Goal: Information Seeking & Learning: Find specific fact

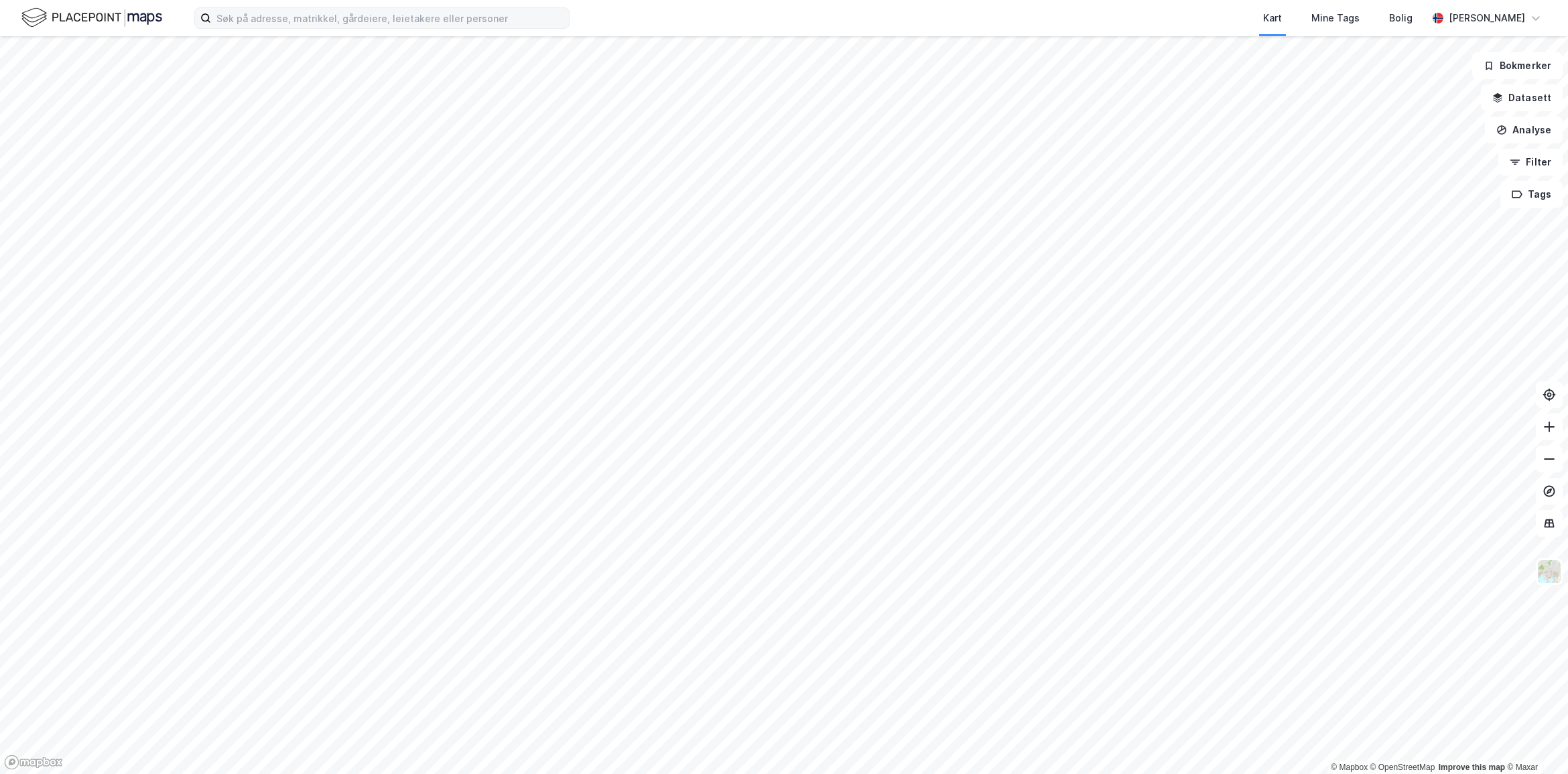
click at [440, 28] on label at bounding box center [381, 18] width 375 height 21
click at [440, 28] on input at bounding box center [389, 18] width 358 height 20
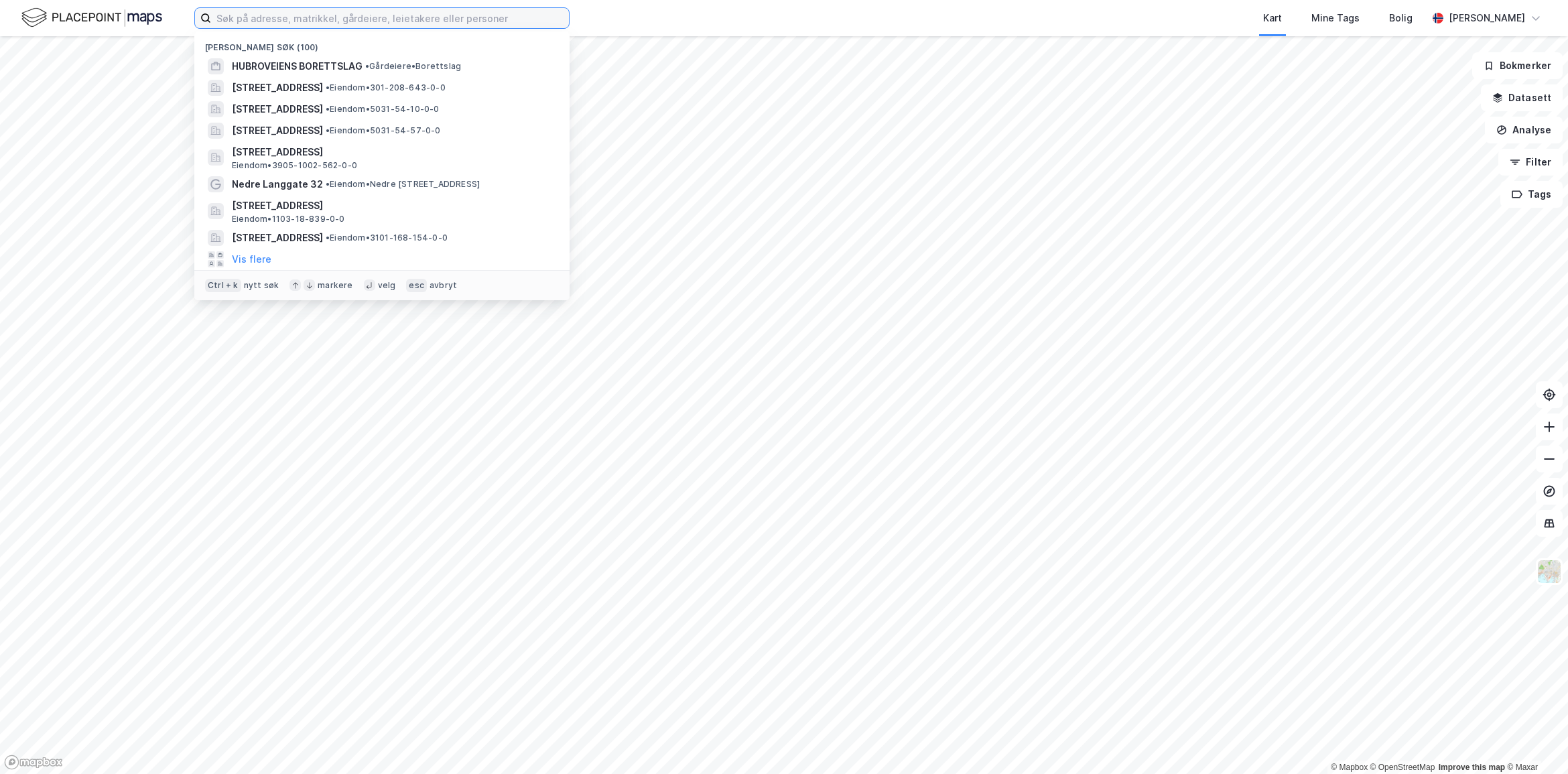
click at [460, 14] on input at bounding box center [389, 18] width 358 height 20
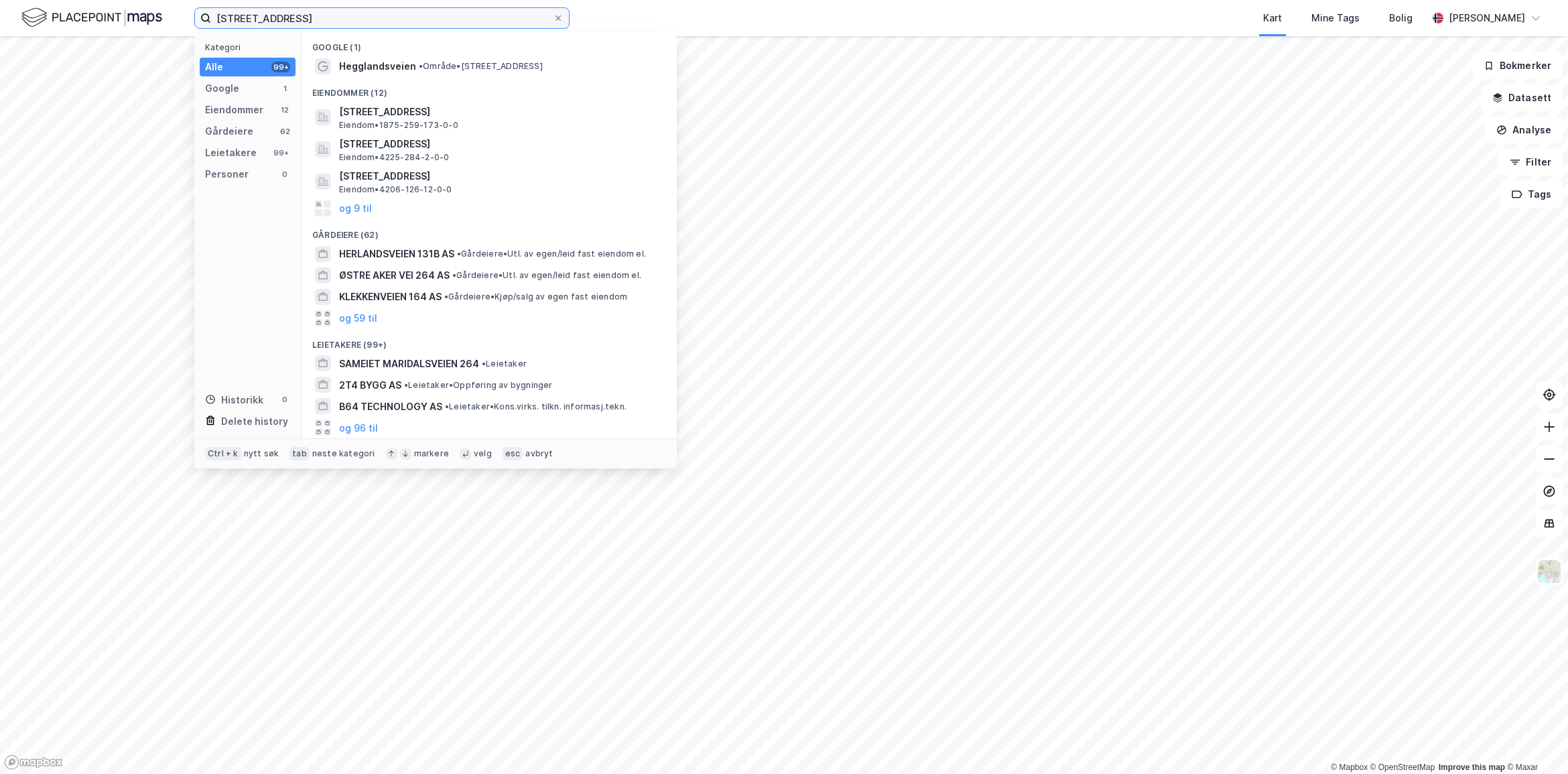
click at [373, 18] on input "[STREET_ADDRESS]" at bounding box center [382, 18] width 342 height 20
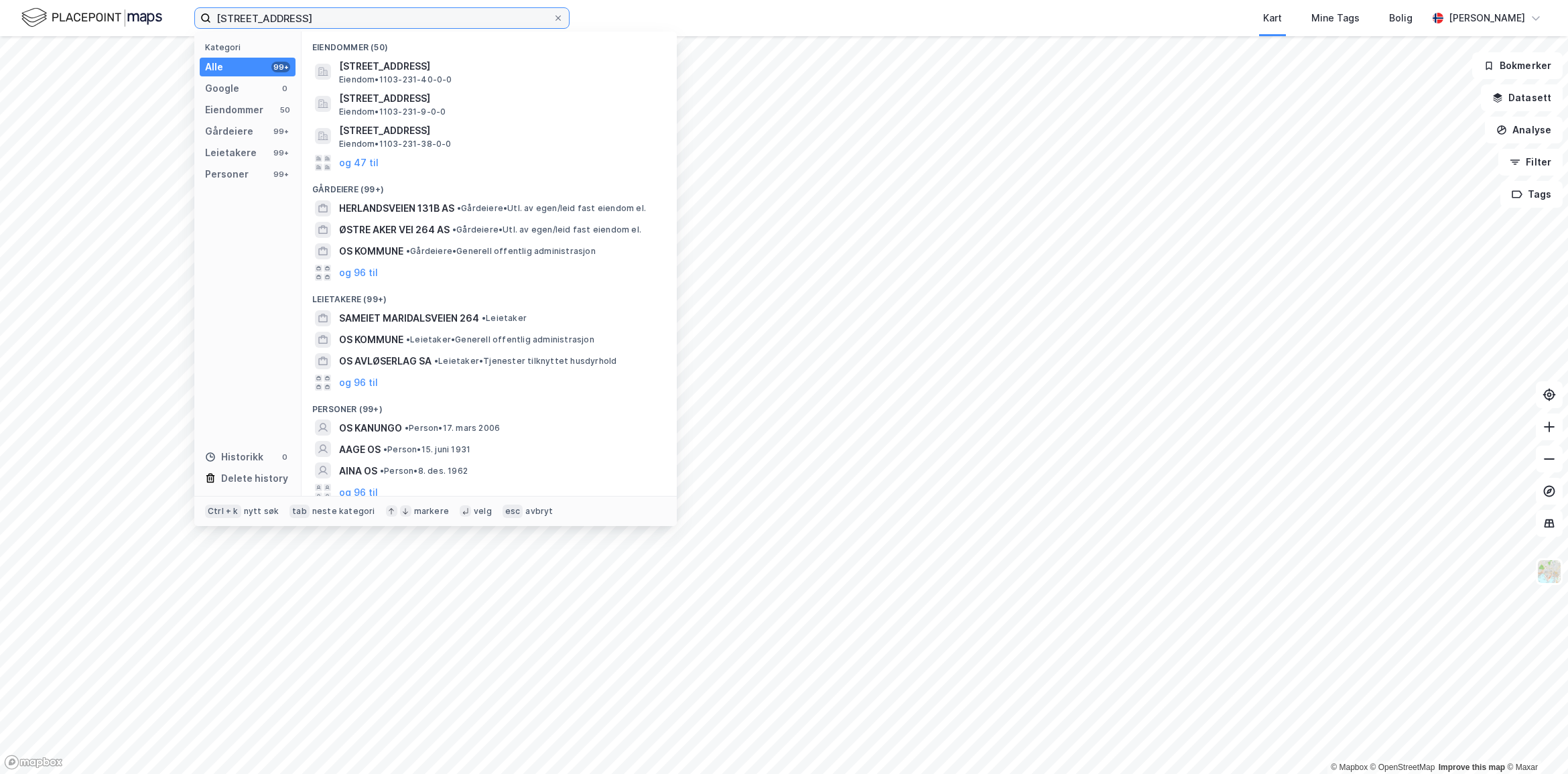
click at [267, 18] on input "[STREET_ADDRESS]" at bounding box center [382, 18] width 342 height 20
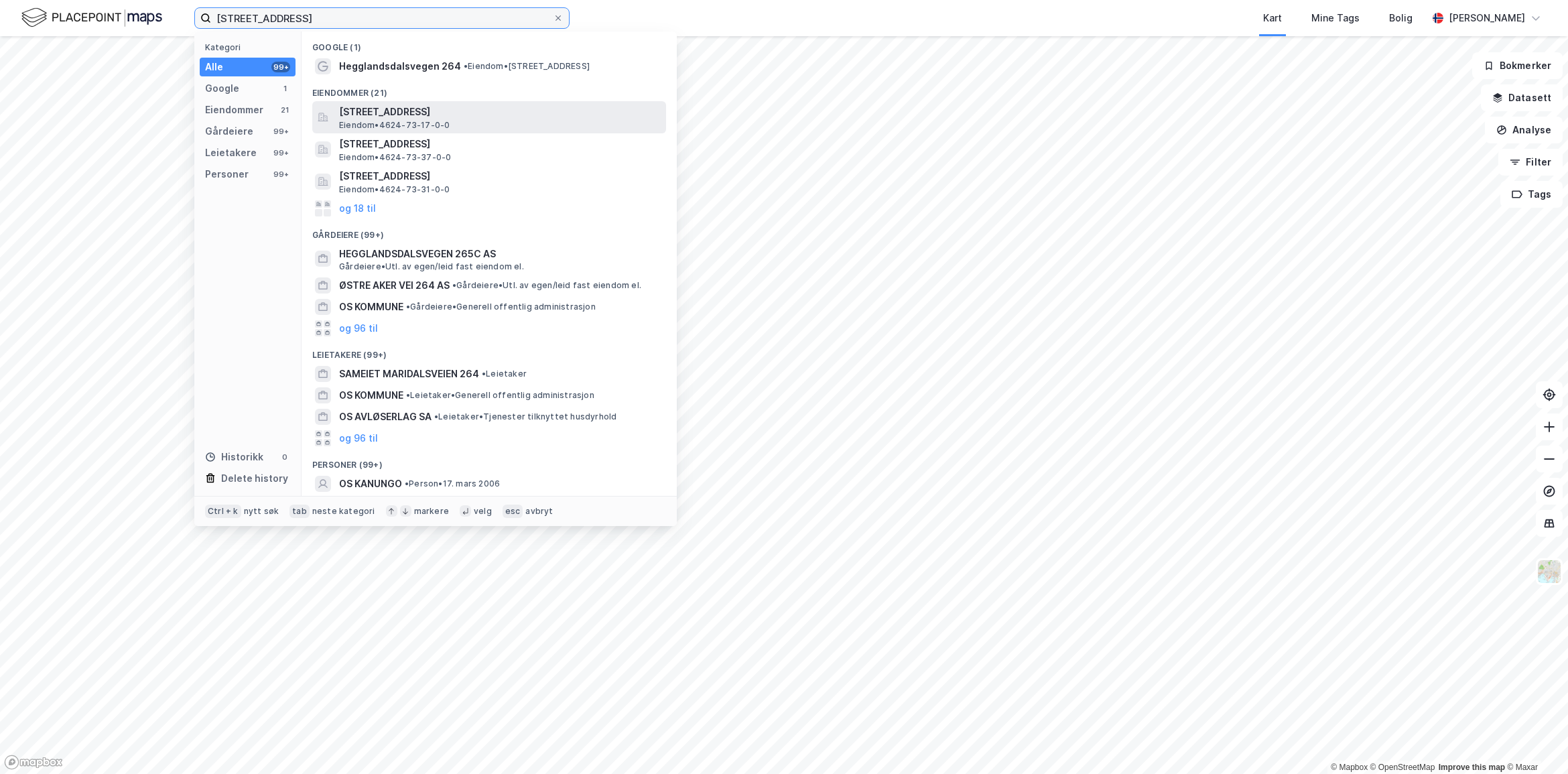
type input "[STREET_ADDRESS]"
click at [412, 108] on span "[STREET_ADDRESS]" at bounding box center [500, 112] width 322 height 16
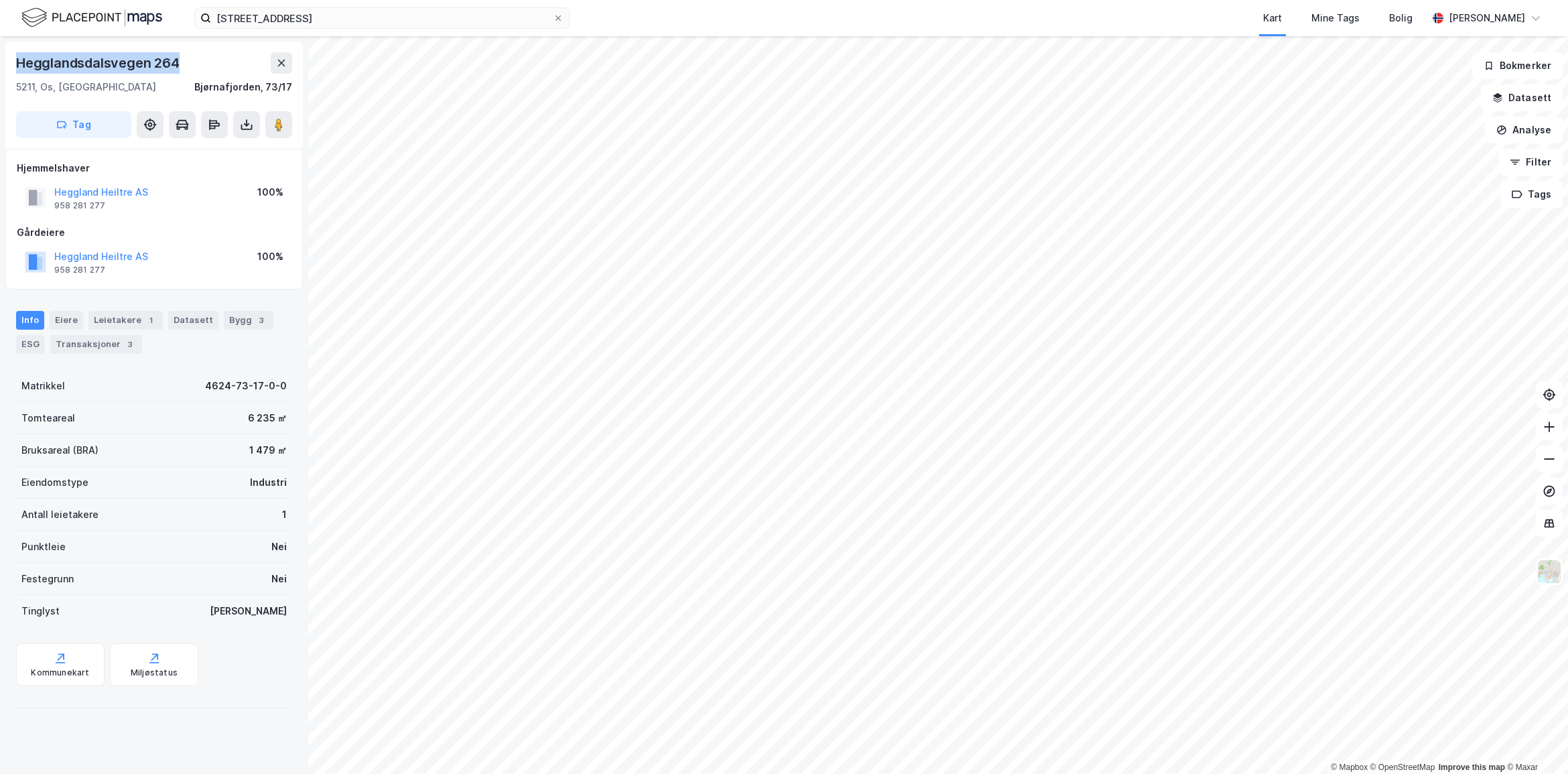
drag, startPoint x: 185, startPoint y: 64, endPoint x: 18, endPoint y: 69, distance: 167.1
click at [18, 69] on div "Hegglandsdalsvegen 264" at bounding box center [154, 63] width 276 height 21
copy div "Hegglandsdalsvegen 264"
